Goal: Task Accomplishment & Management: Manage account settings

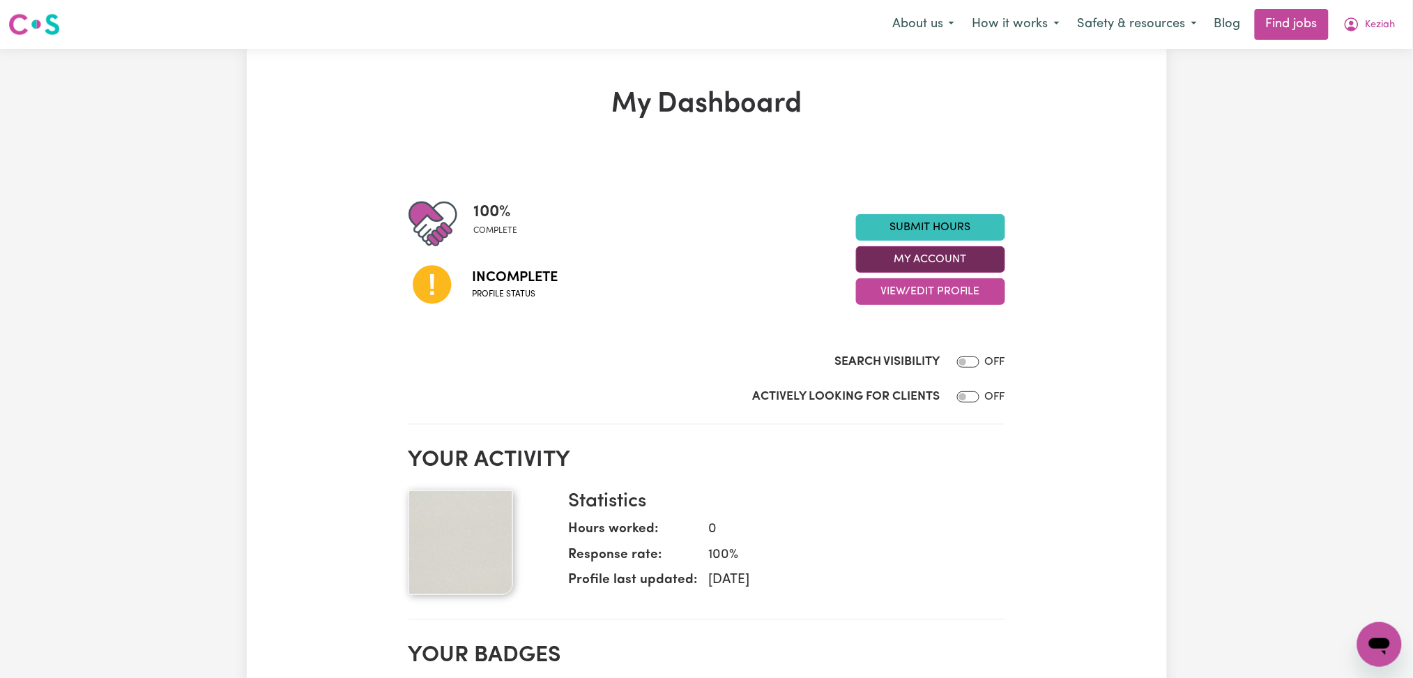
scroll to position [93, 0]
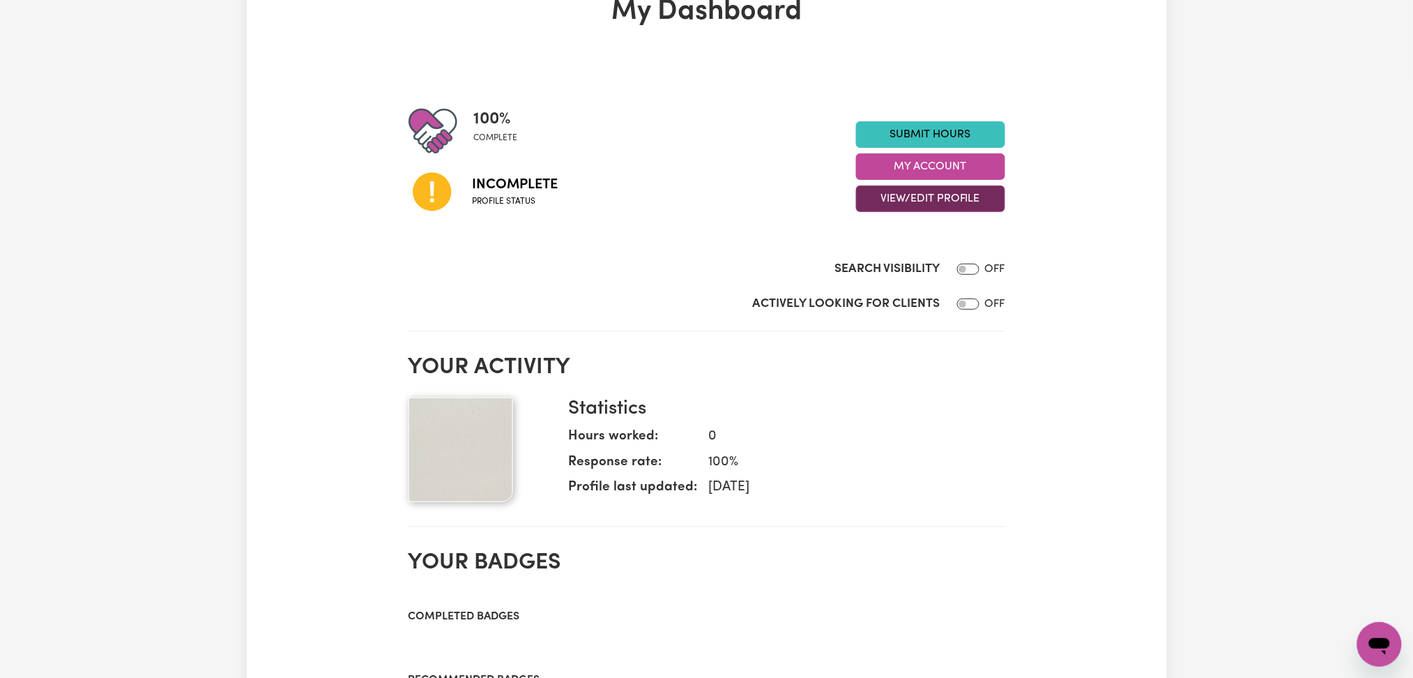
click at [883, 208] on button "View/Edit Profile" at bounding box center [930, 198] width 149 height 26
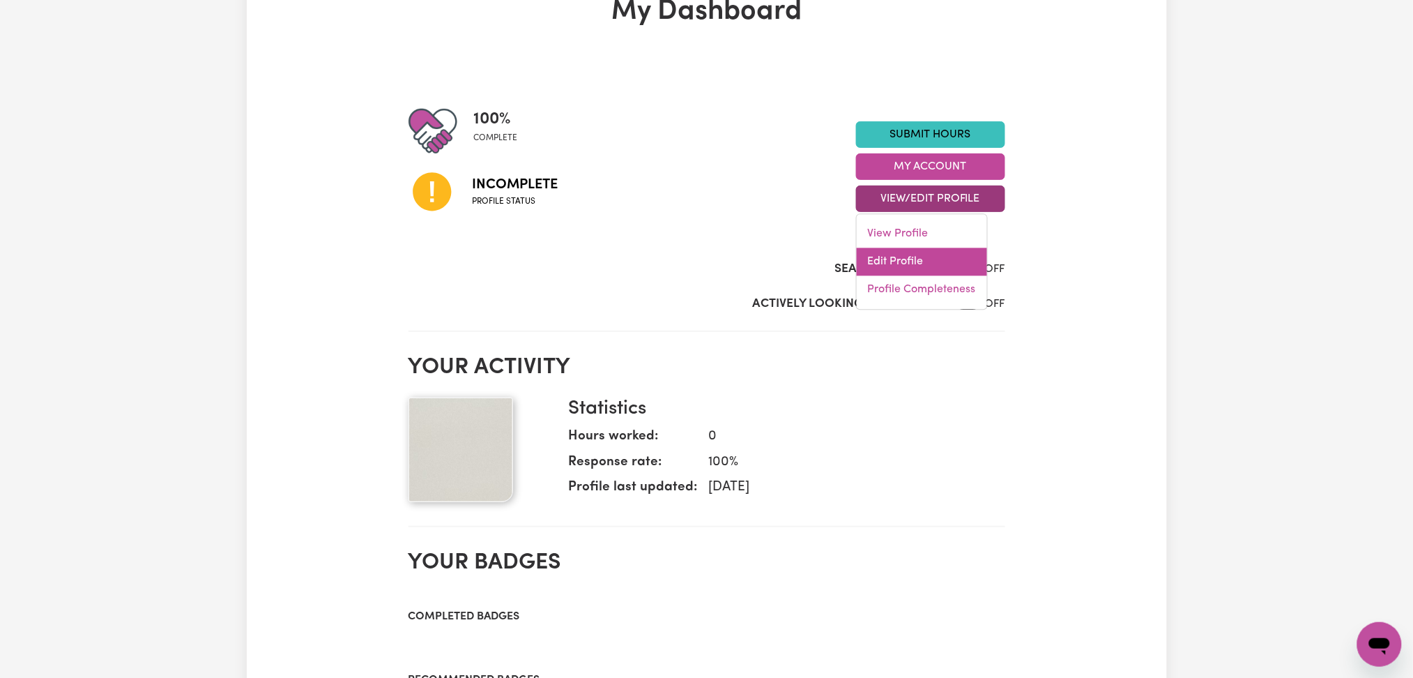
click at [894, 248] on link "Edit Profile" at bounding box center [922, 262] width 130 height 28
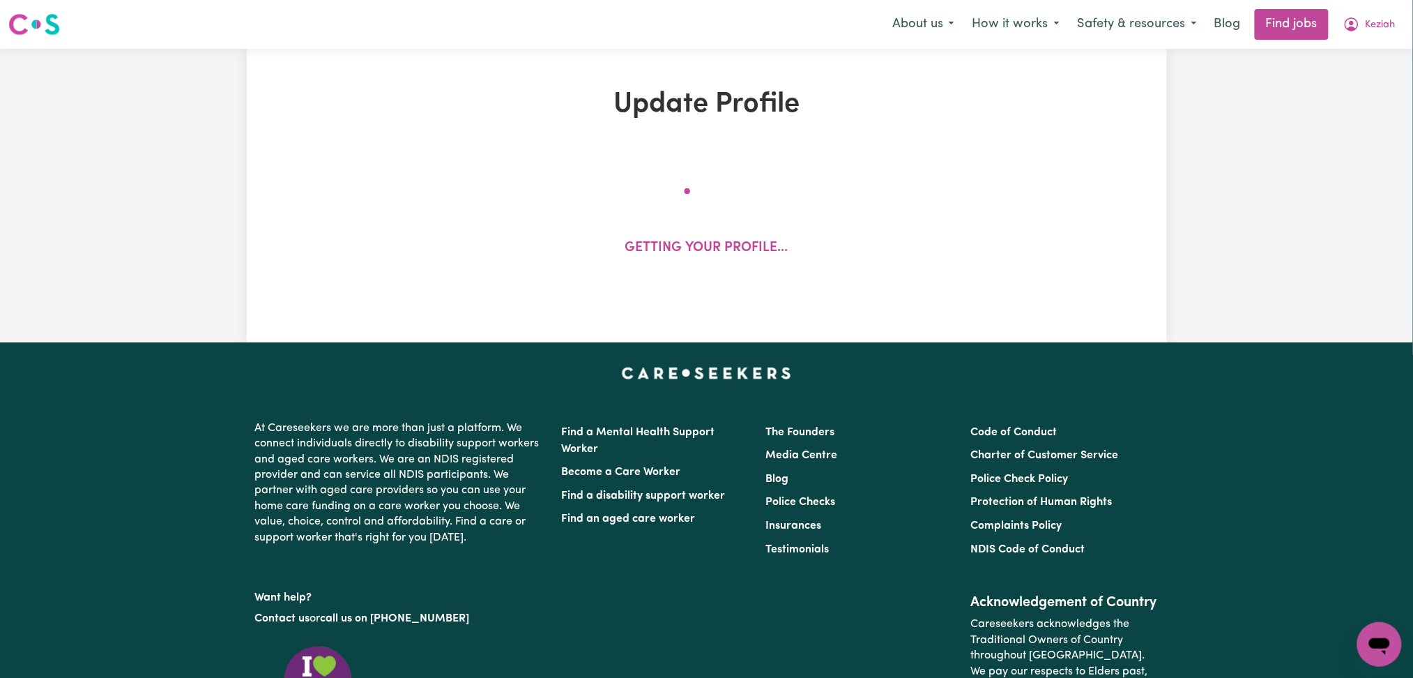
select select "[DEMOGRAPHIC_DATA]"
select select "[DEMOGRAPHIC_DATA] Work Visa"
select select "Studying a healthcare related degree or qualification"
select select "55"
select select "65"
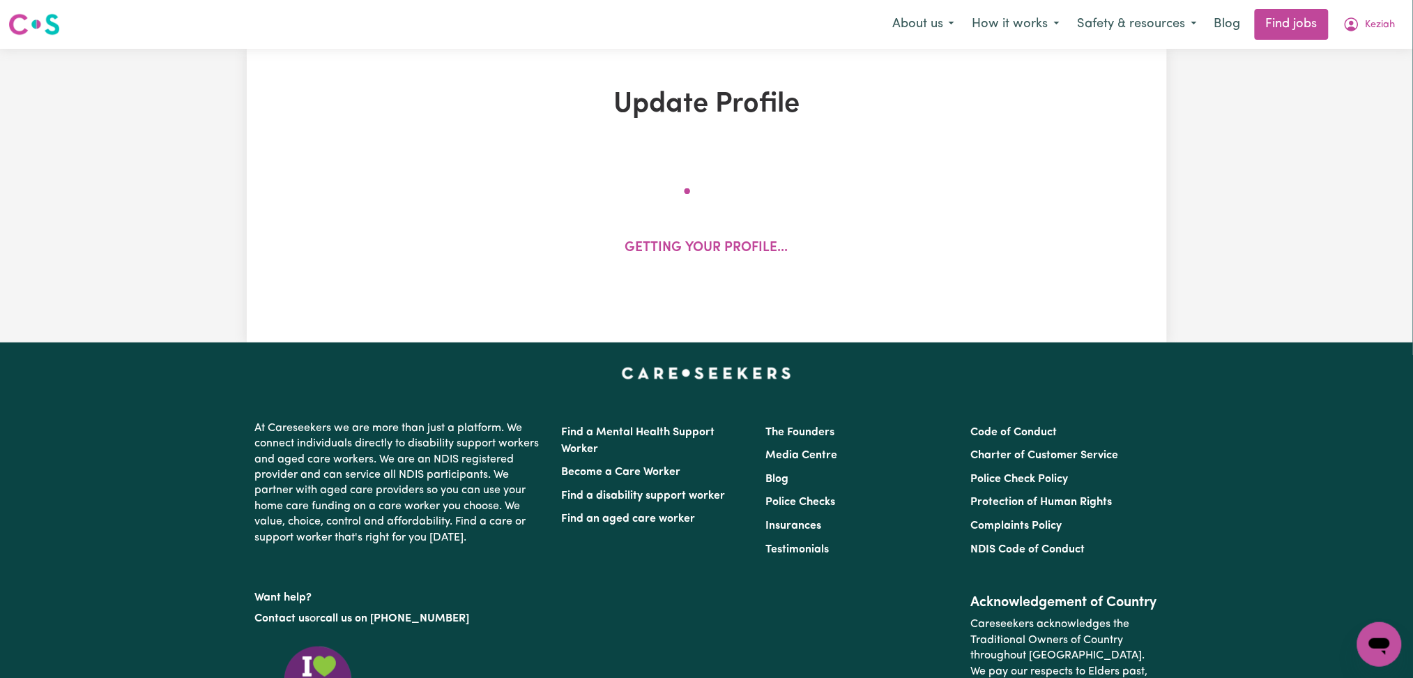
select select "90"
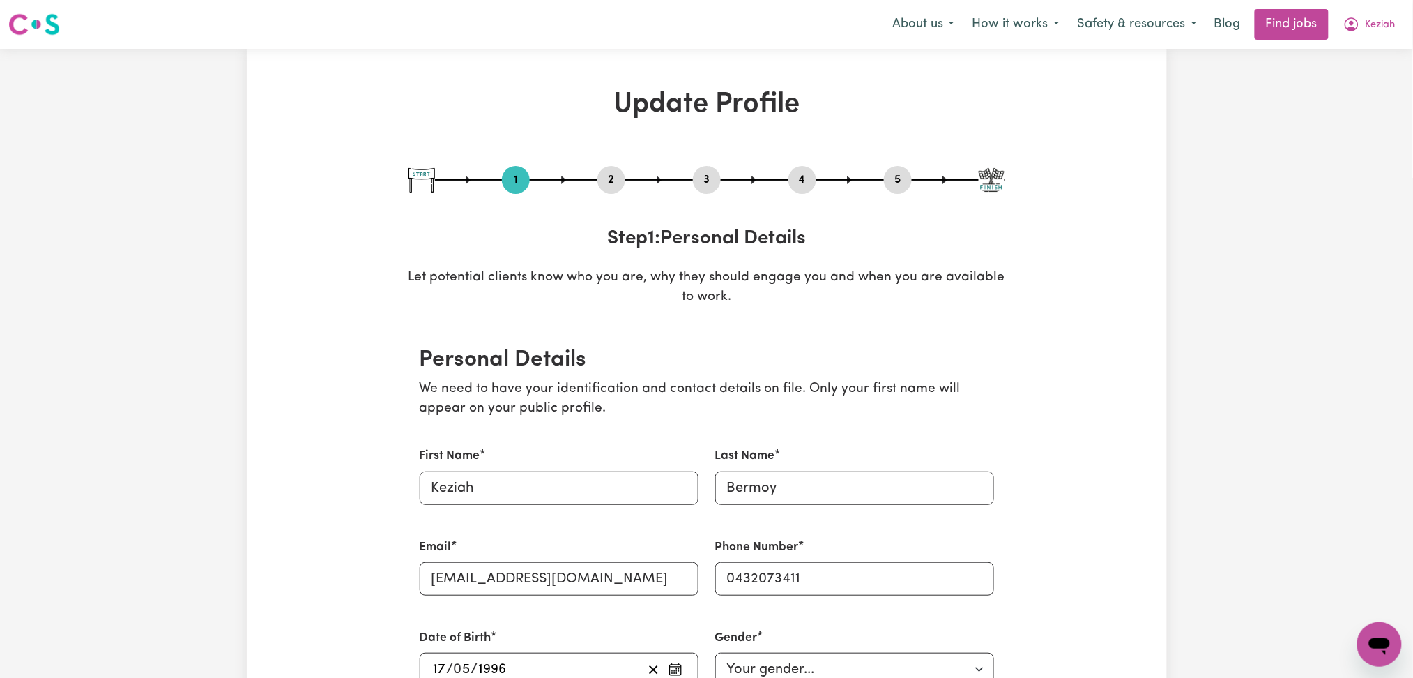
click at [612, 176] on button "2" at bounding box center [611, 180] width 28 height 18
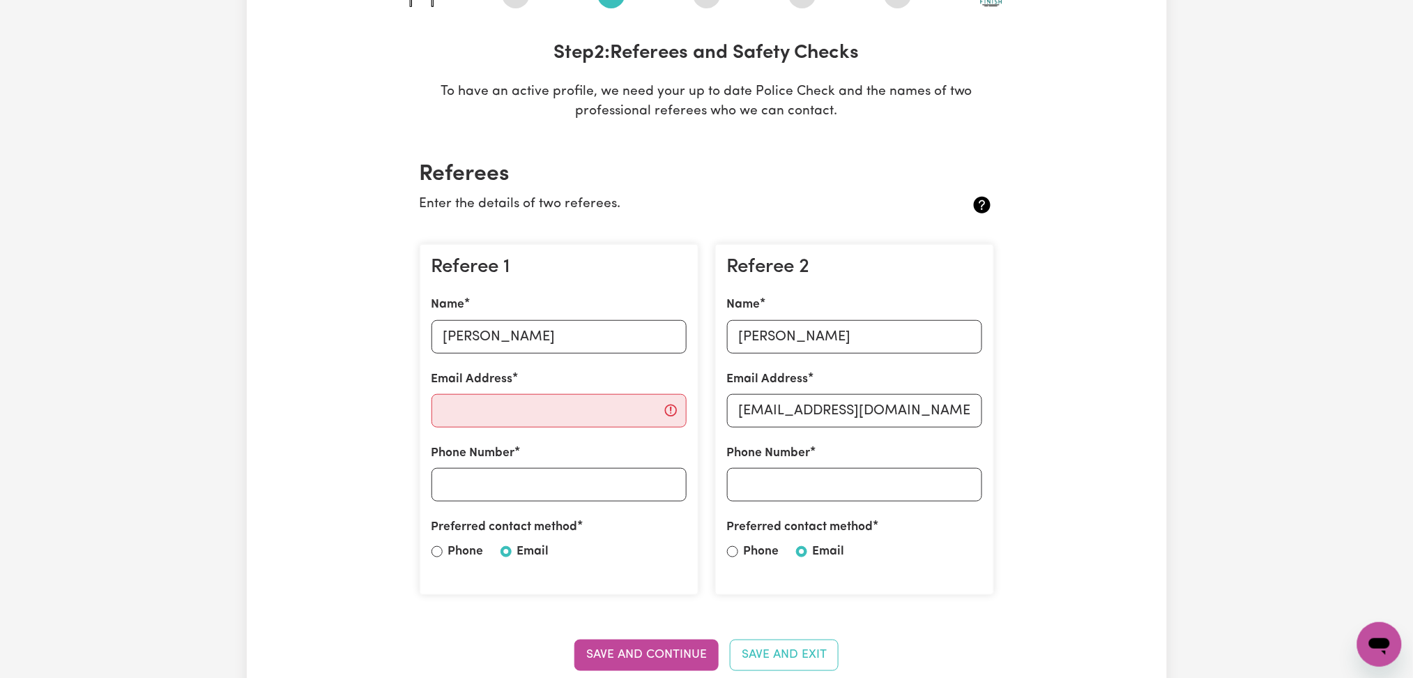
scroll to position [93, 0]
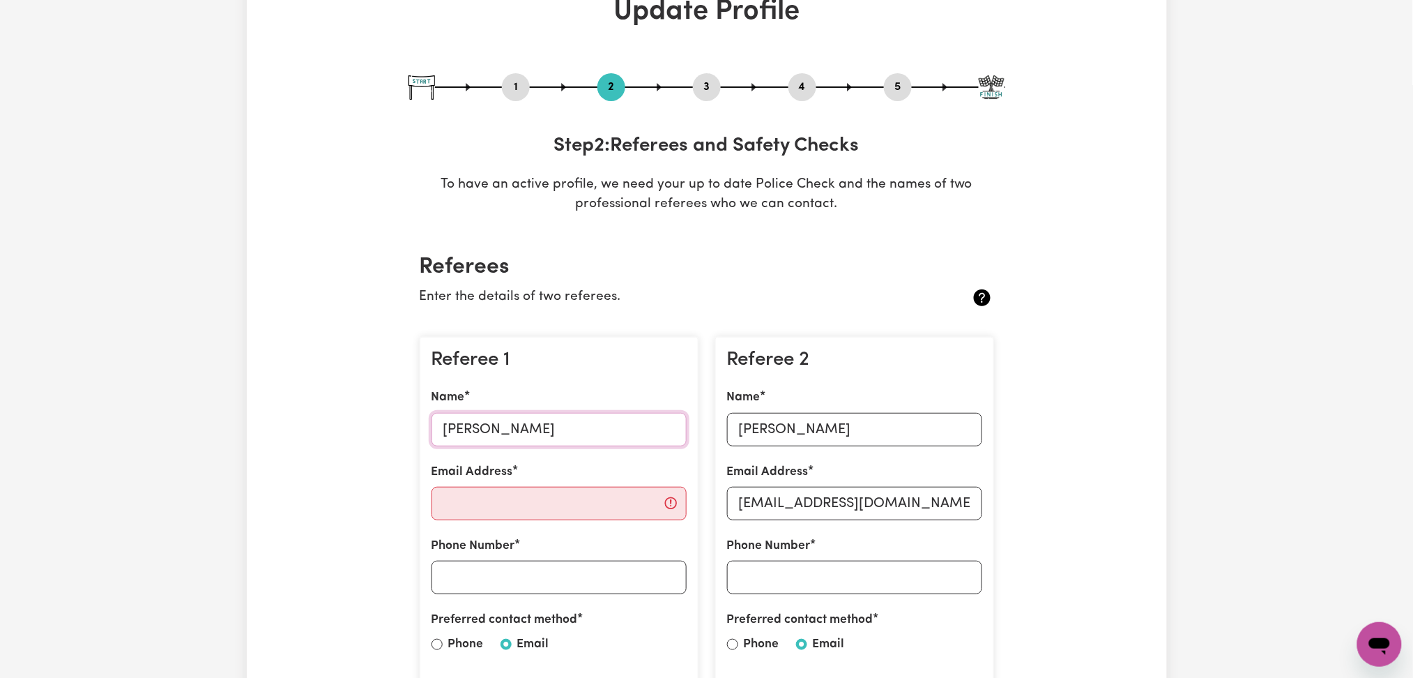
click at [494, 436] on input "[PERSON_NAME]" at bounding box center [559, 429] width 255 height 33
click at [846, 430] on input "[PERSON_NAME]" at bounding box center [854, 429] width 255 height 33
click at [795, 507] on input "[EMAIL_ADDRESS][DOMAIN_NAME]" at bounding box center [854, 503] width 255 height 33
click at [804, 84] on button "4" at bounding box center [803, 87] width 28 height 18
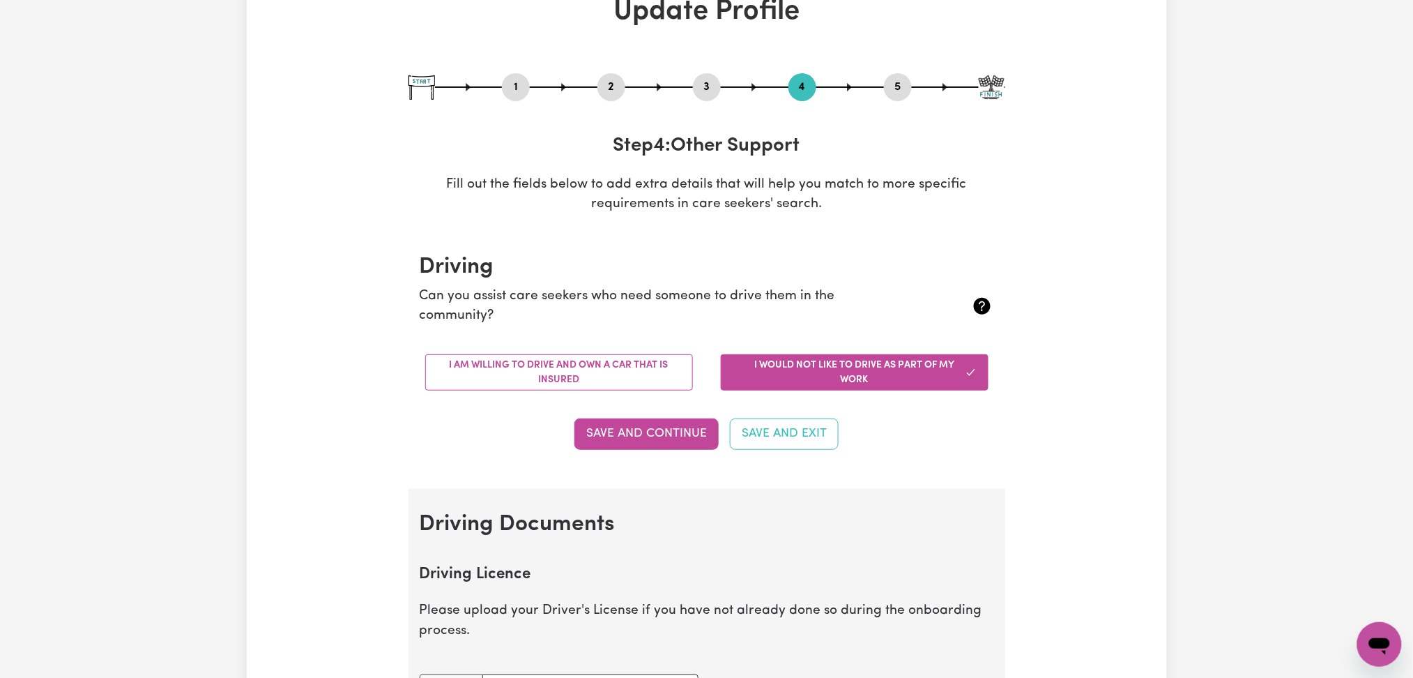
click at [894, 89] on button "5" at bounding box center [898, 87] width 28 height 18
select select "I am providing services through another platform"
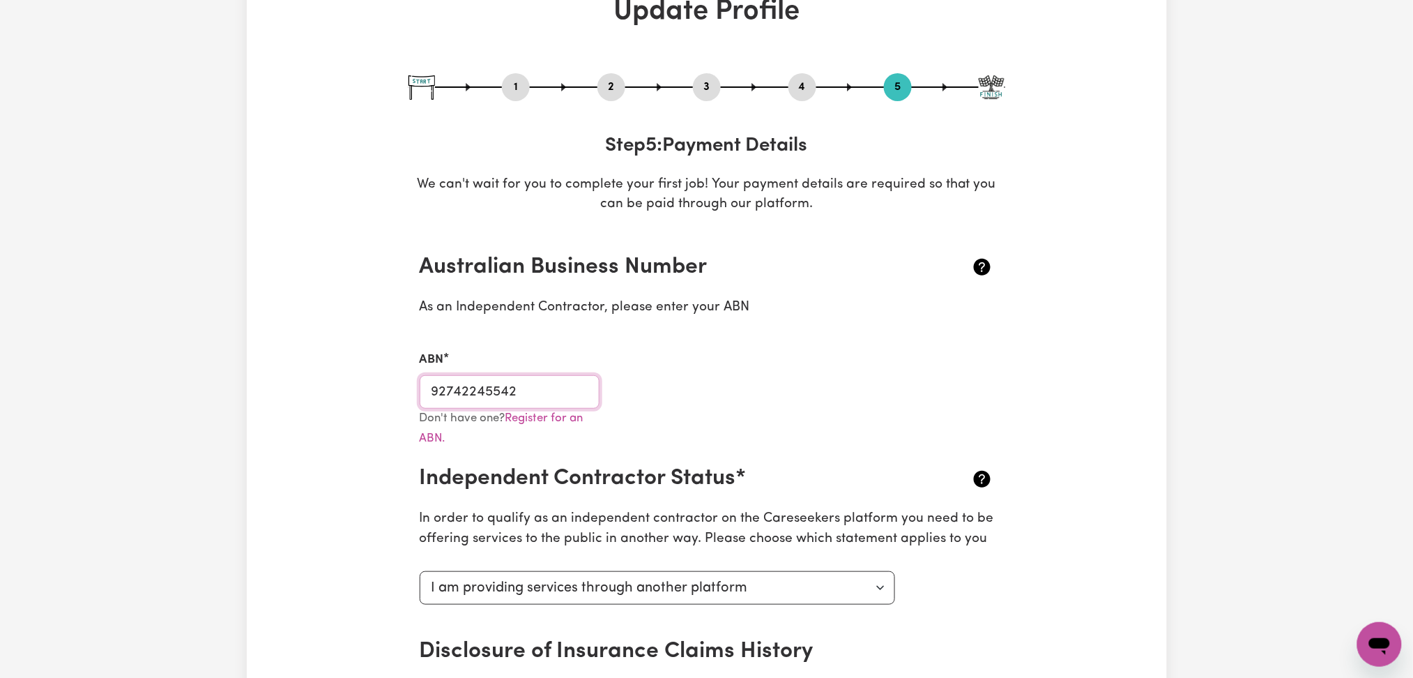
click at [532, 383] on input "92742245542" at bounding box center [510, 391] width 181 height 33
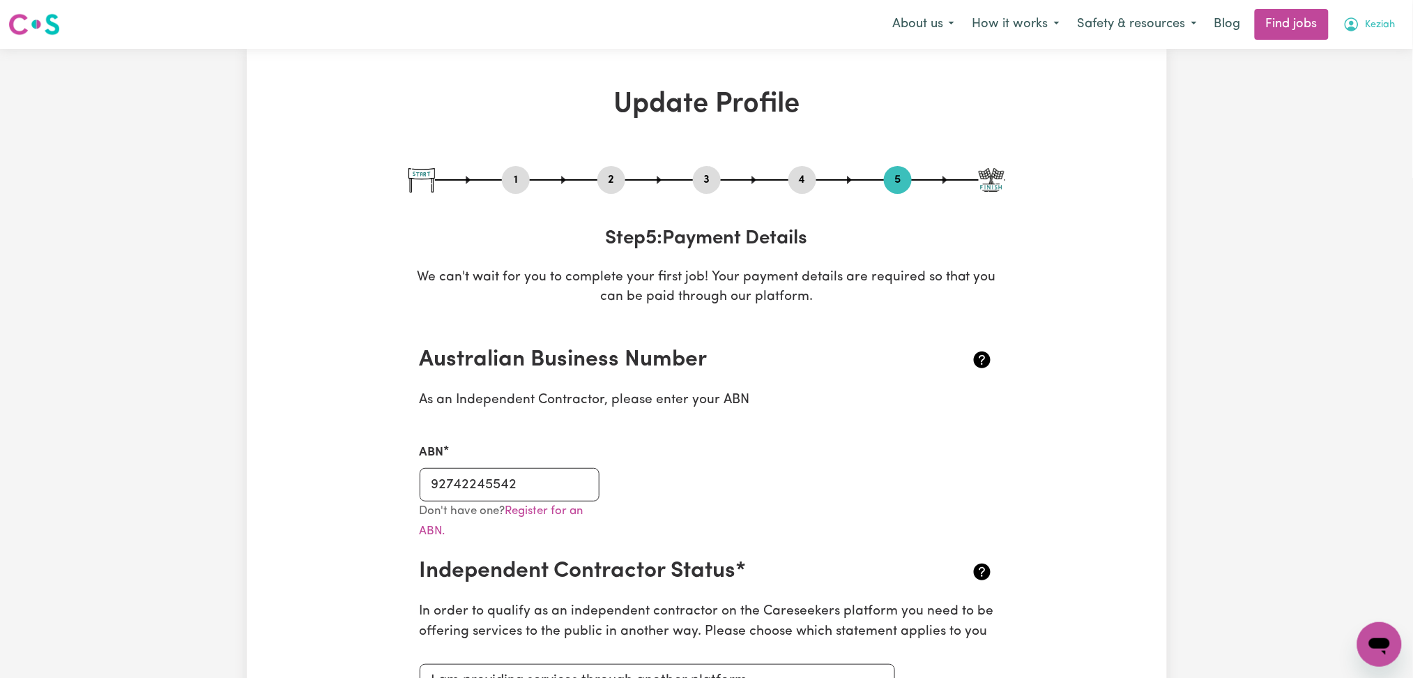
click at [1392, 35] on button "Keziah" at bounding box center [1369, 24] width 70 height 29
click at [1366, 78] on link "My Dashboard" at bounding box center [1349, 80] width 110 height 26
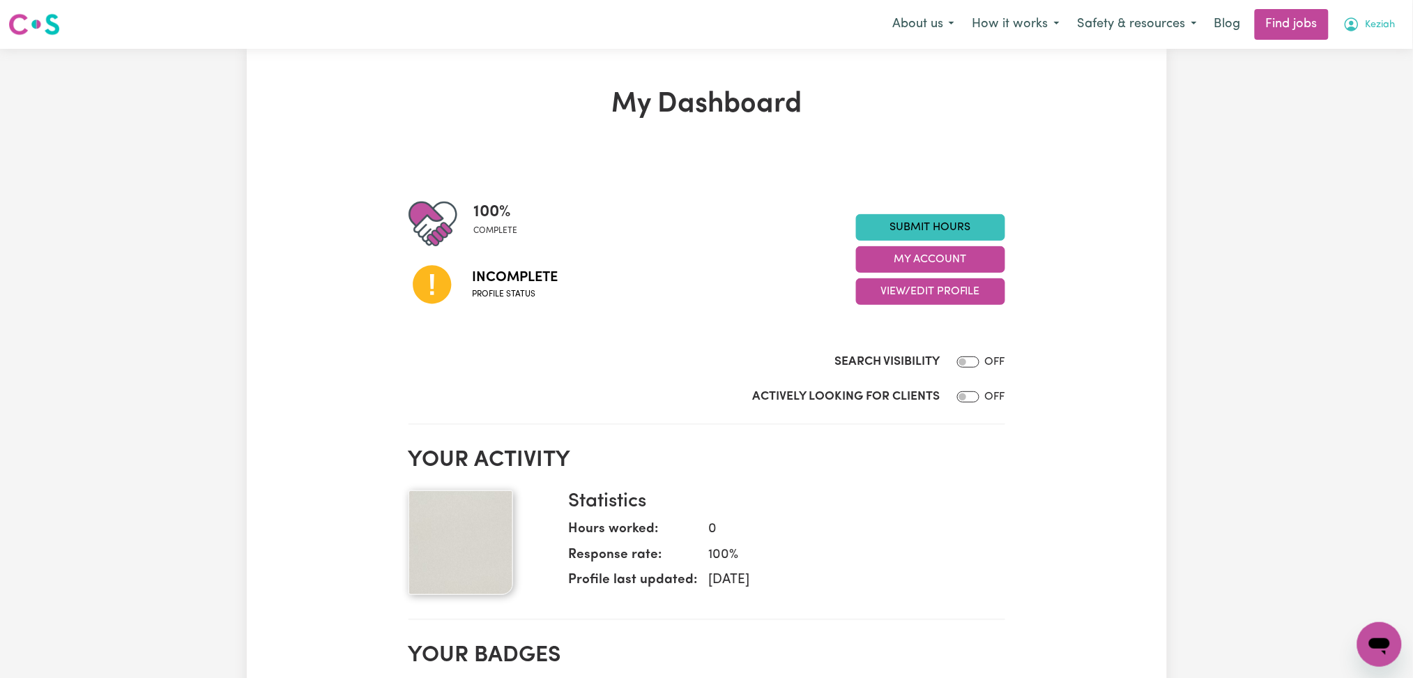
click at [1362, 22] on button "Keziah" at bounding box center [1369, 24] width 70 height 29
click at [1346, 106] on link "Logout" at bounding box center [1349, 106] width 110 height 26
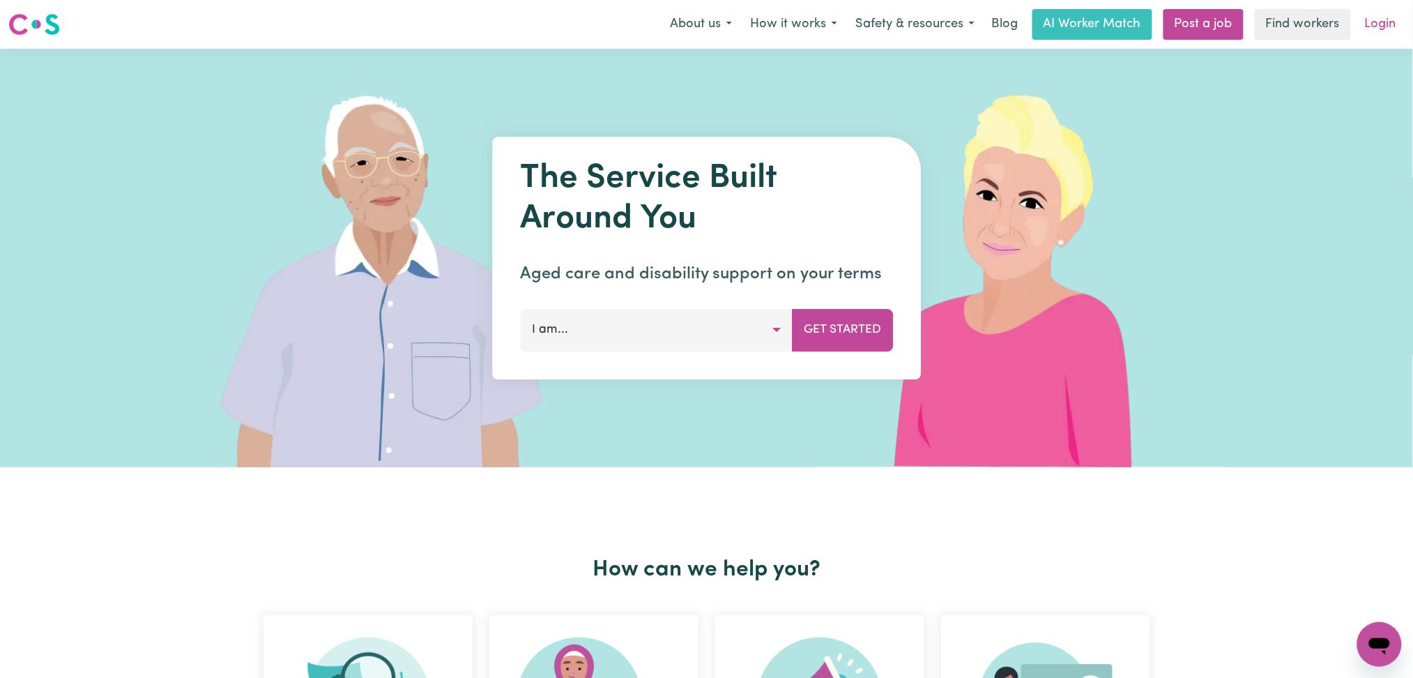
click at [1384, 16] on link "Login" at bounding box center [1381, 24] width 48 height 31
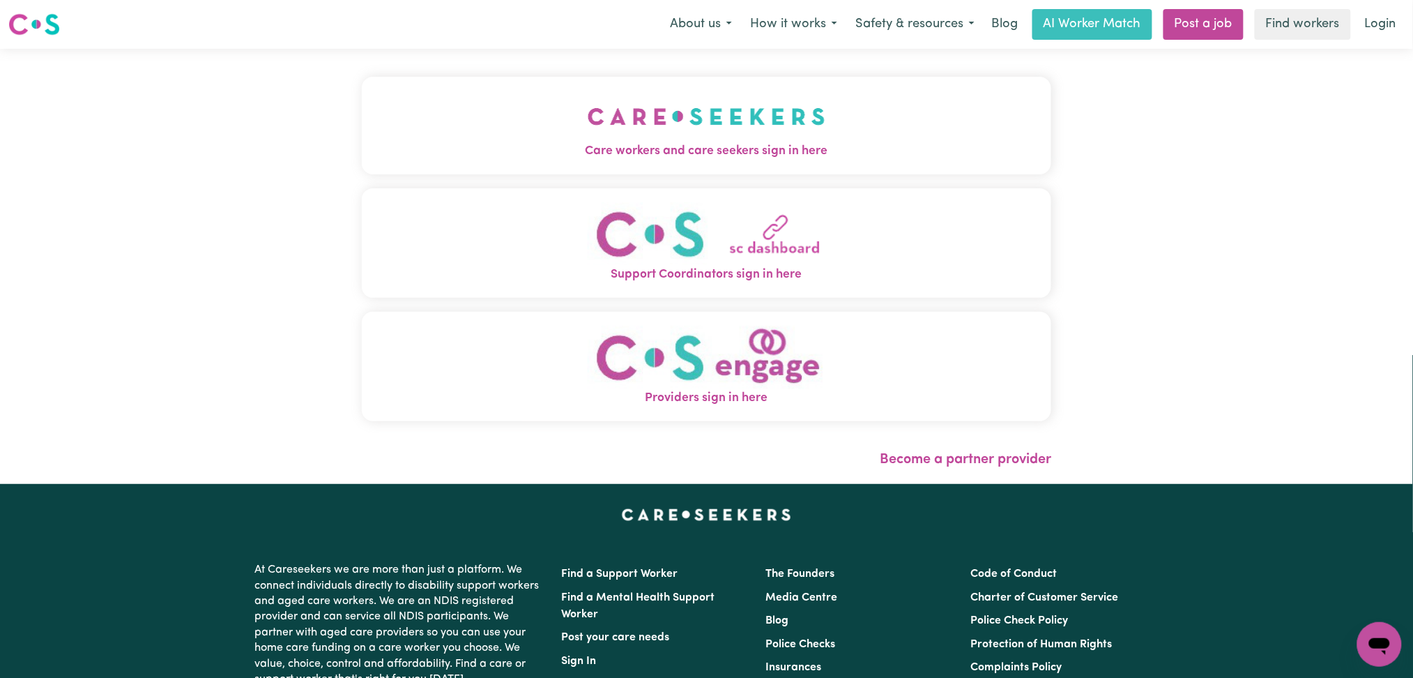
click at [448, 140] on button "Care workers and care seekers sign in here" at bounding box center [707, 126] width 690 height 98
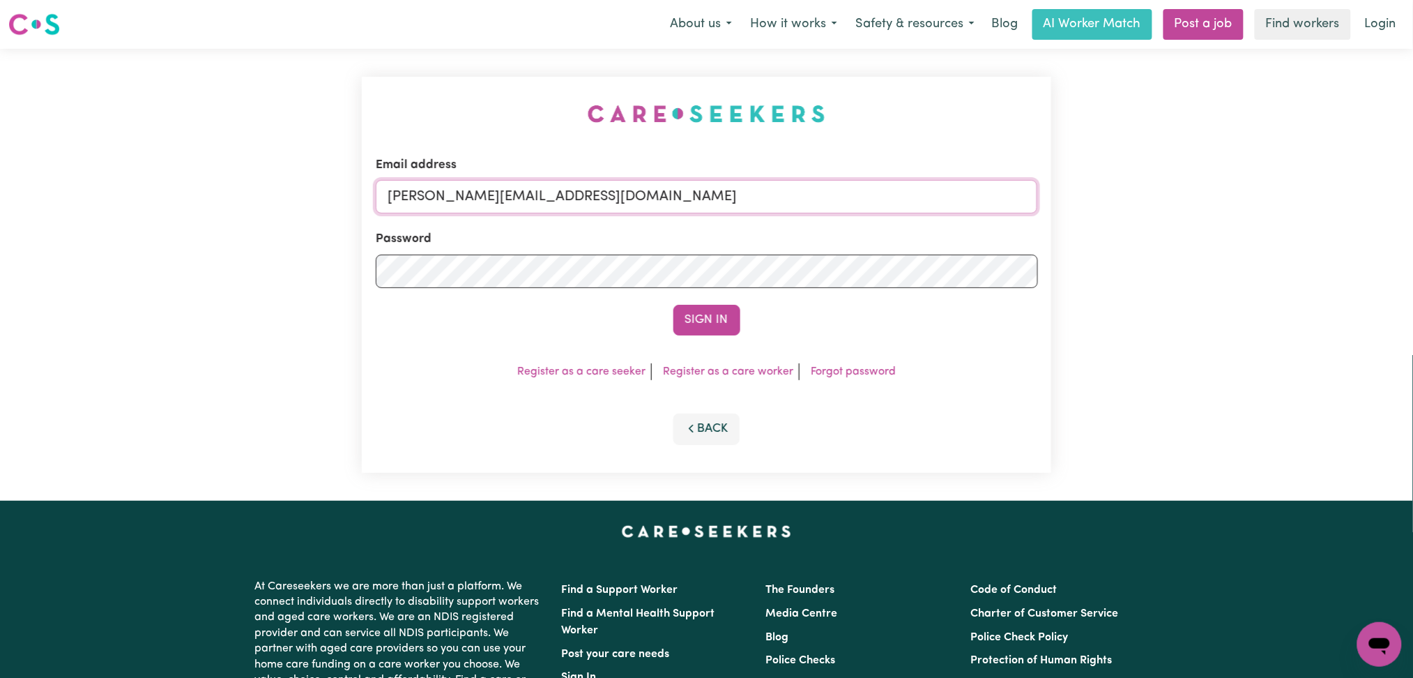
click at [482, 194] on input "[PERSON_NAME][EMAIL_ADDRESS][DOMAIN_NAME]" at bounding box center [707, 196] width 662 height 33
drag, startPoint x: 462, startPoint y: 195, endPoint x: 748, endPoint y: 195, distance: 286.5
click at [748, 195] on input "Superuser~[EMAIL_ADDRESS][DOMAIN_NAME]" at bounding box center [707, 196] width 662 height 33
type input "Superuser~[EMAIL_ADDRESS][PERSON_NAME][DOMAIN_NAME]"
click at [714, 310] on button "Sign In" at bounding box center [706, 320] width 67 height 31
